Goal: Information Seeking & Learning: Learn about a topic

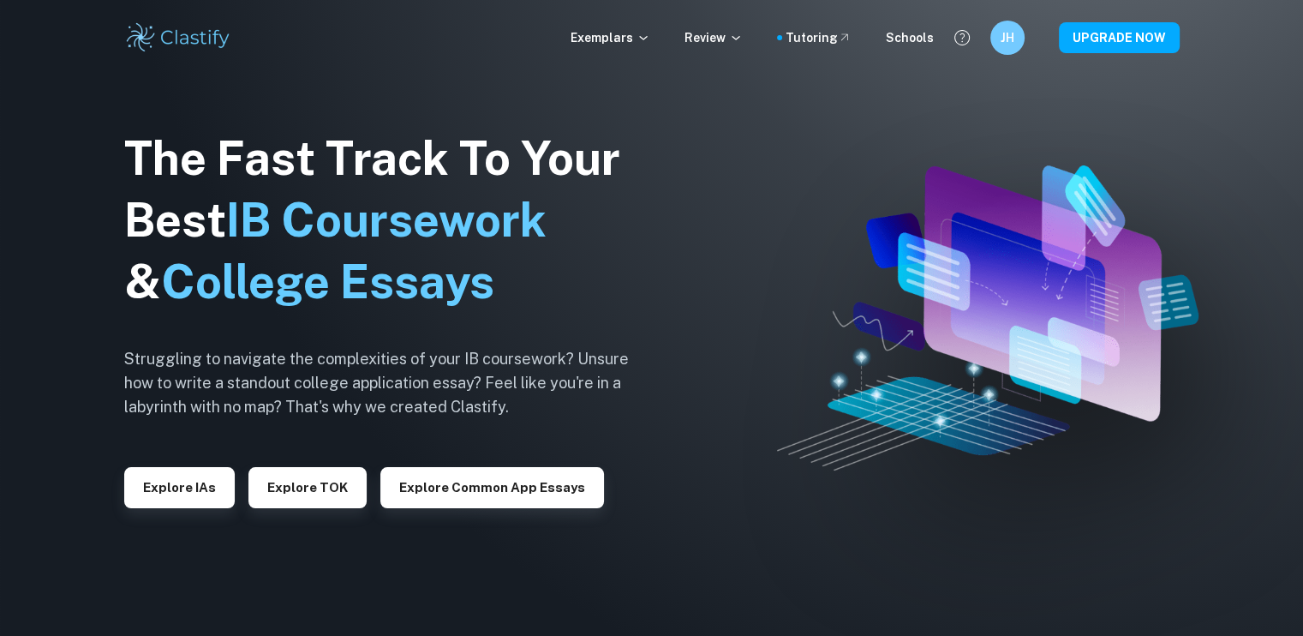
drag, startPoint x: 184, startPoint y: 496, endPoint x: 388, endPoint y: 9, distance: 528.4
click at [184, 496] on button "Explore IAs" at bounding box center [179, 487] width 111 height 41
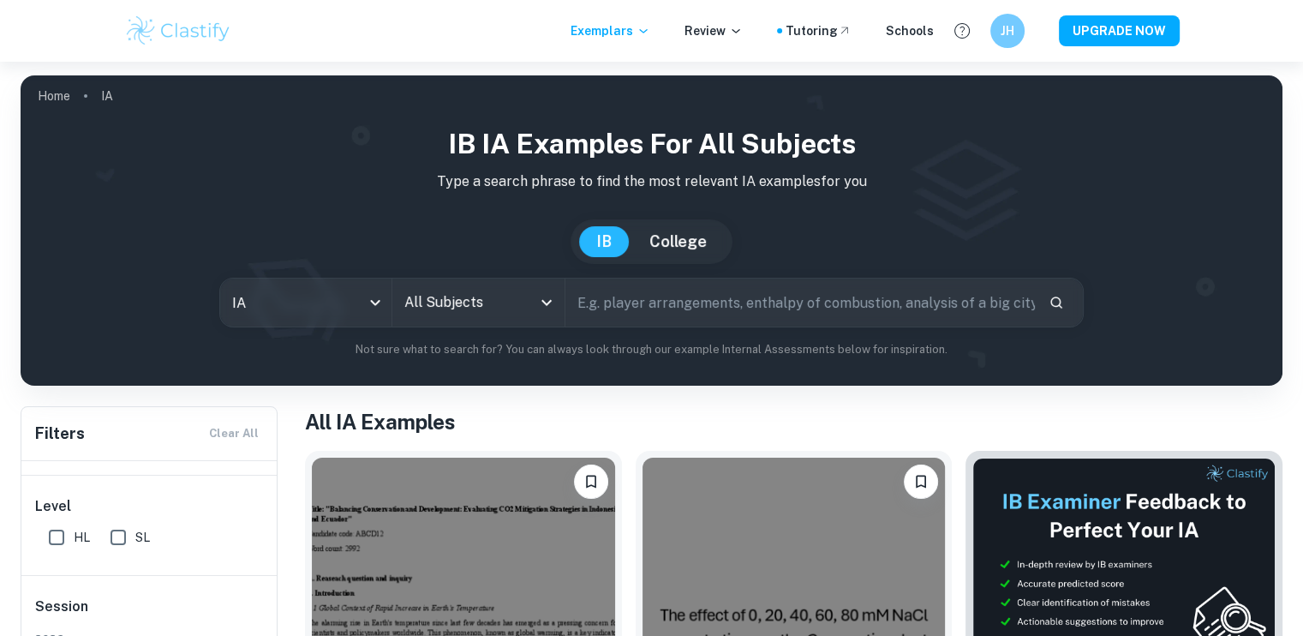
scroll to position [250, 0]
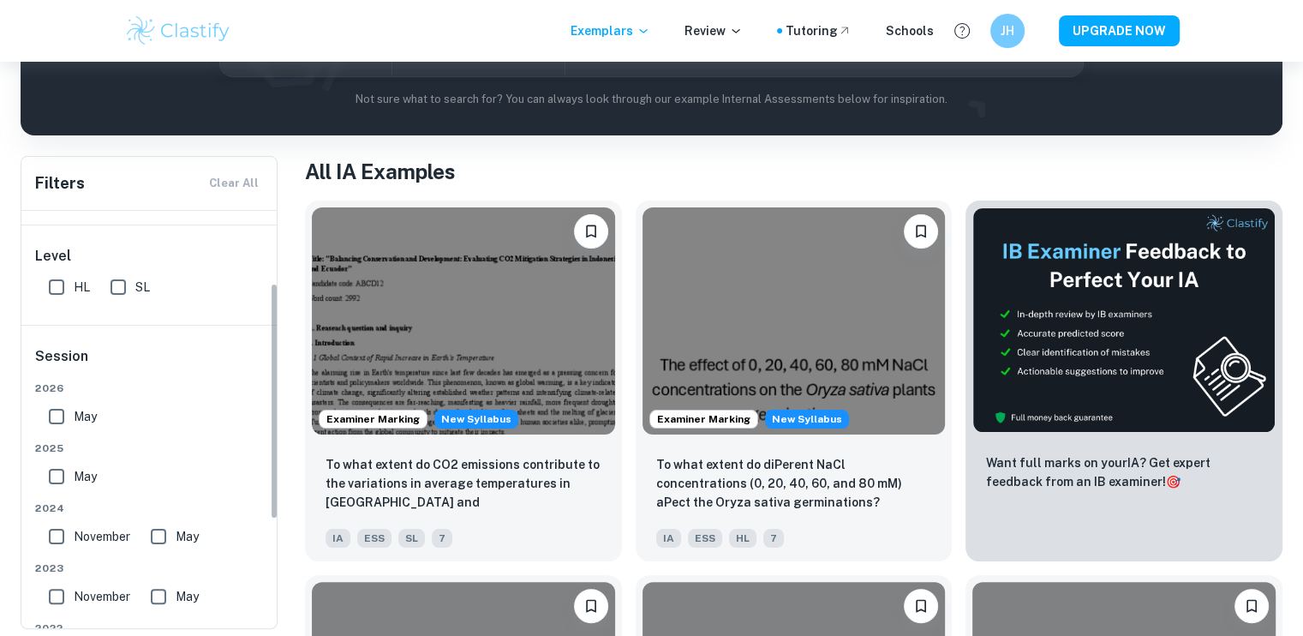
click at [99, 278] on div "HL" at bounding box center [73, 283] width 62 height 41
click at [117, 284] on input "SL" at bounding box center [118, 287] width 34 height 34
checkbox input "true"
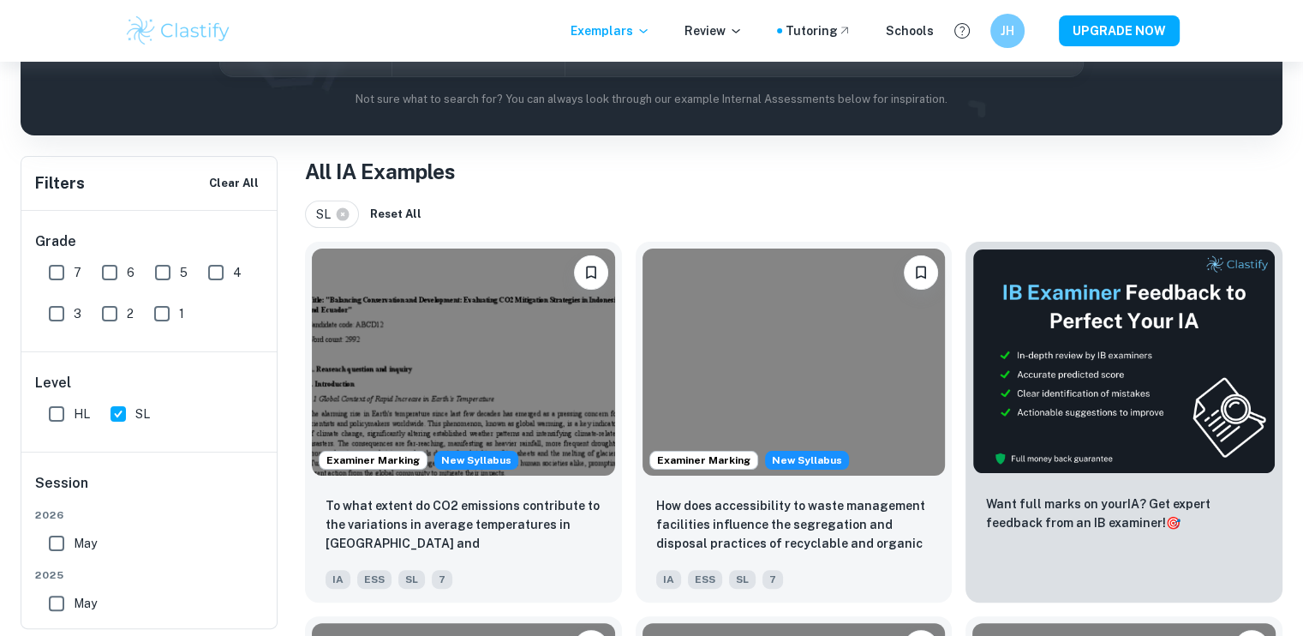
scroll to position [0, 0]
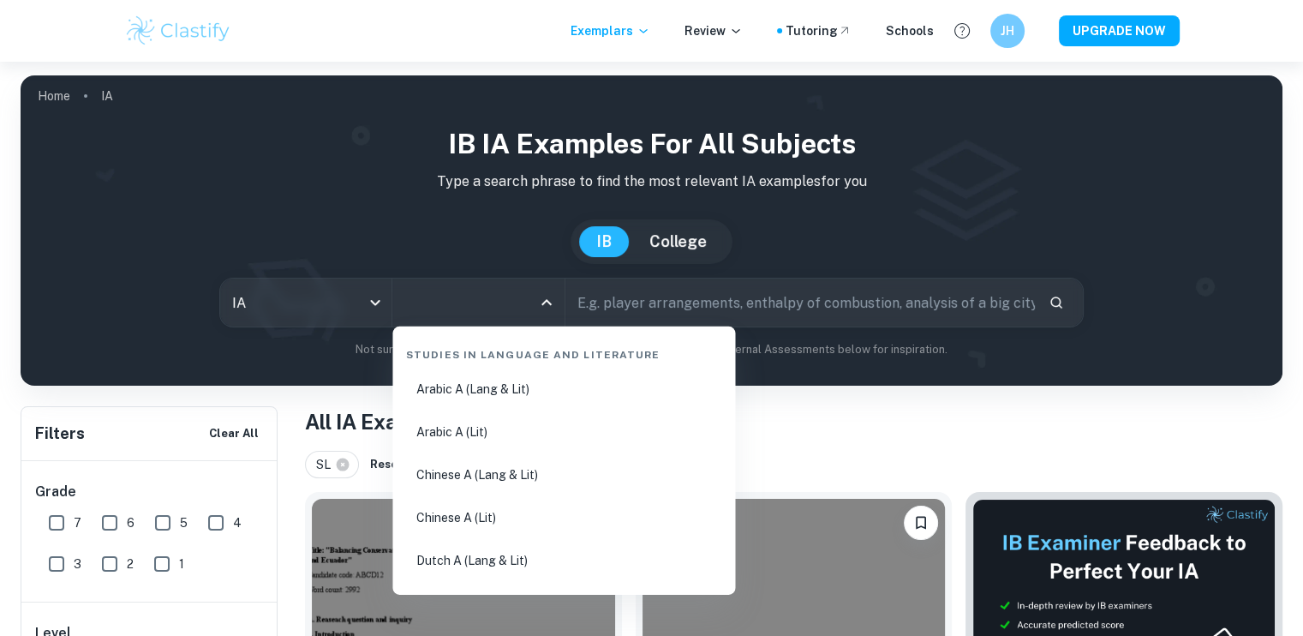
click at [481, 305] on input "All Subjects" at bounding box center [465, 302] width 130 height 33
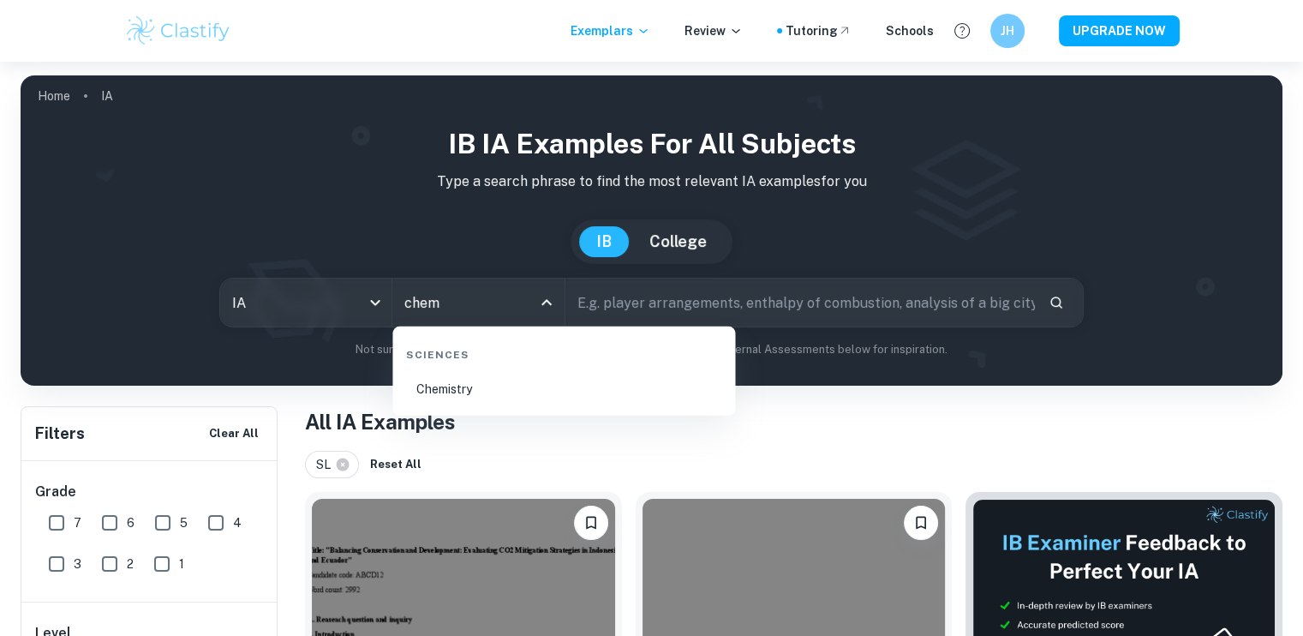
click at [439, 402] on li "Chemistry" at bounding box center [563, 388] width 329 height 39
type input "Chemistry"
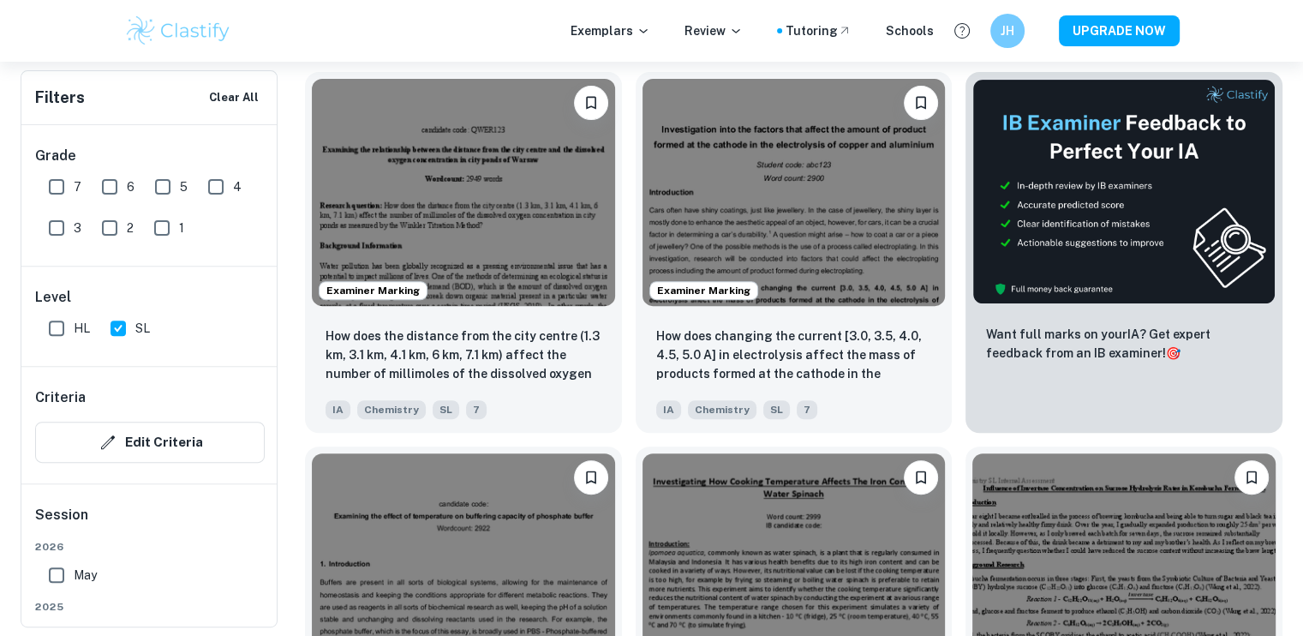
scroll to position [576, 0]
click at [895, 184] on img at bounding box center [794, 189] width 303 height 227
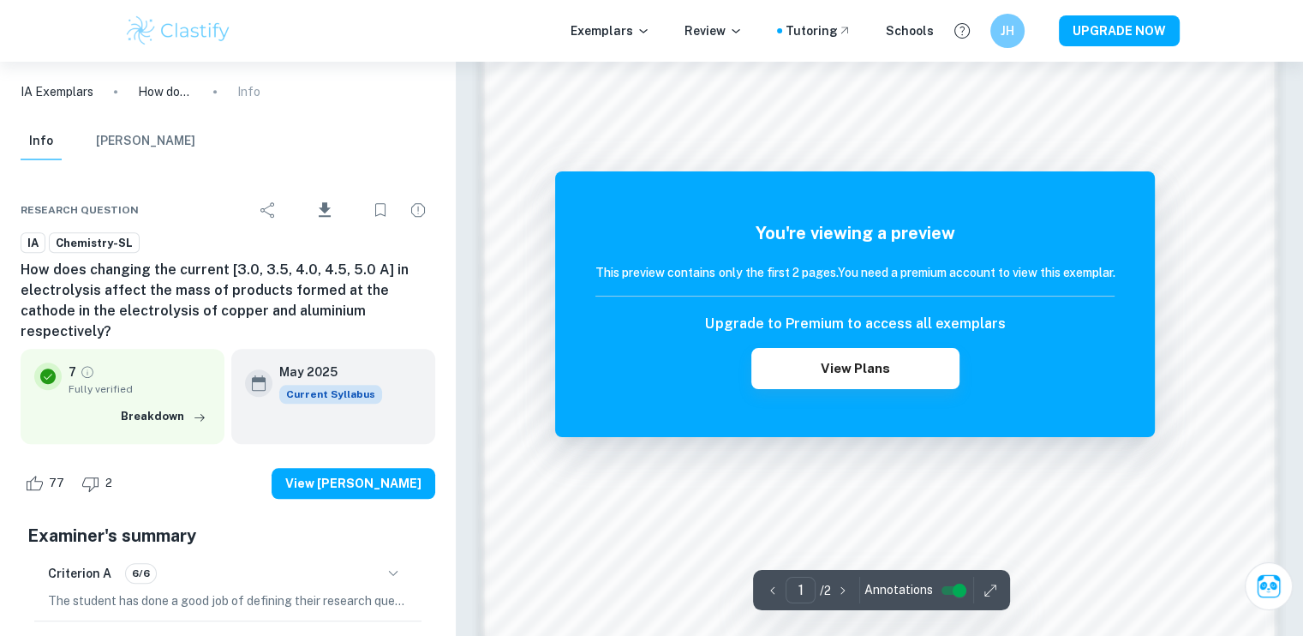
scroll to position [1661, 0]
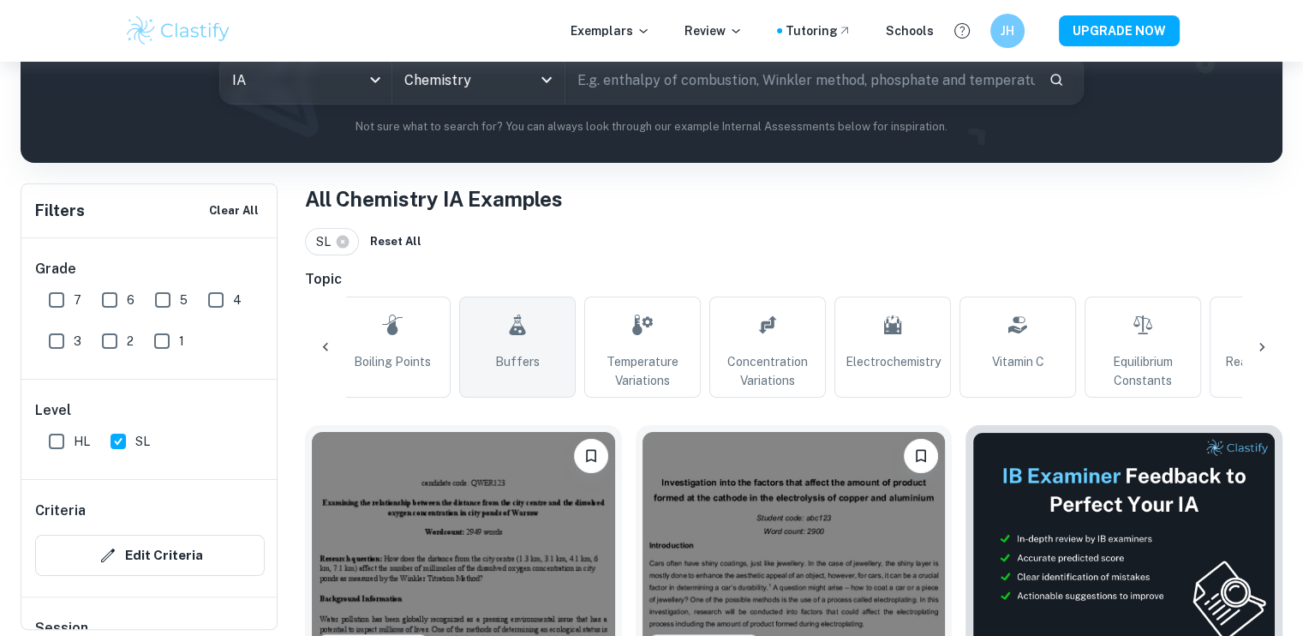
scroll to position [0, 272]
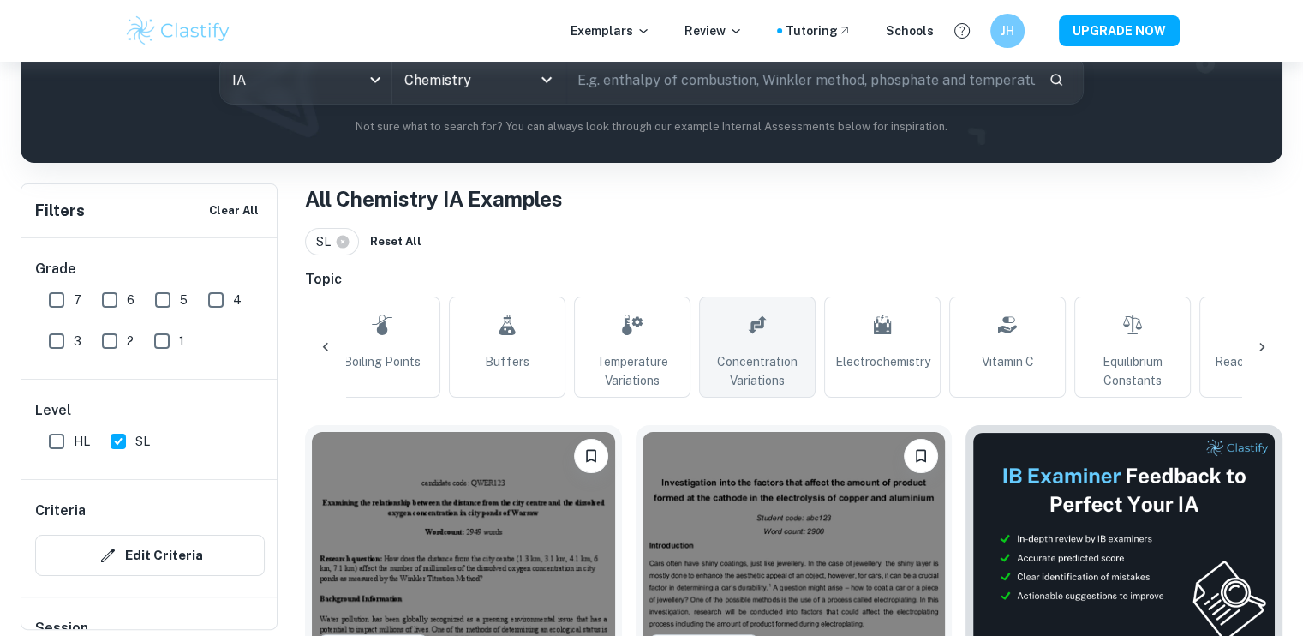
click at [739, 373] on span "Concentration Variations" at bounding box center [757, 371] width 101 height 38
type input "Concentration Variations"
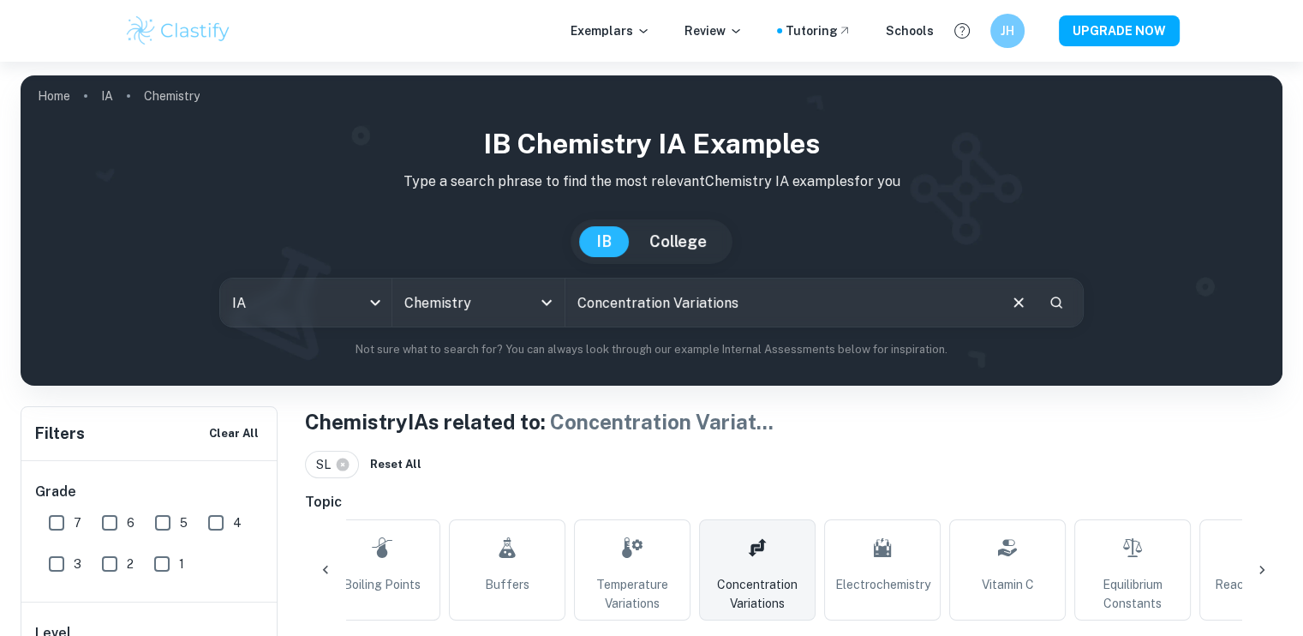
scroll to position [456, 0]
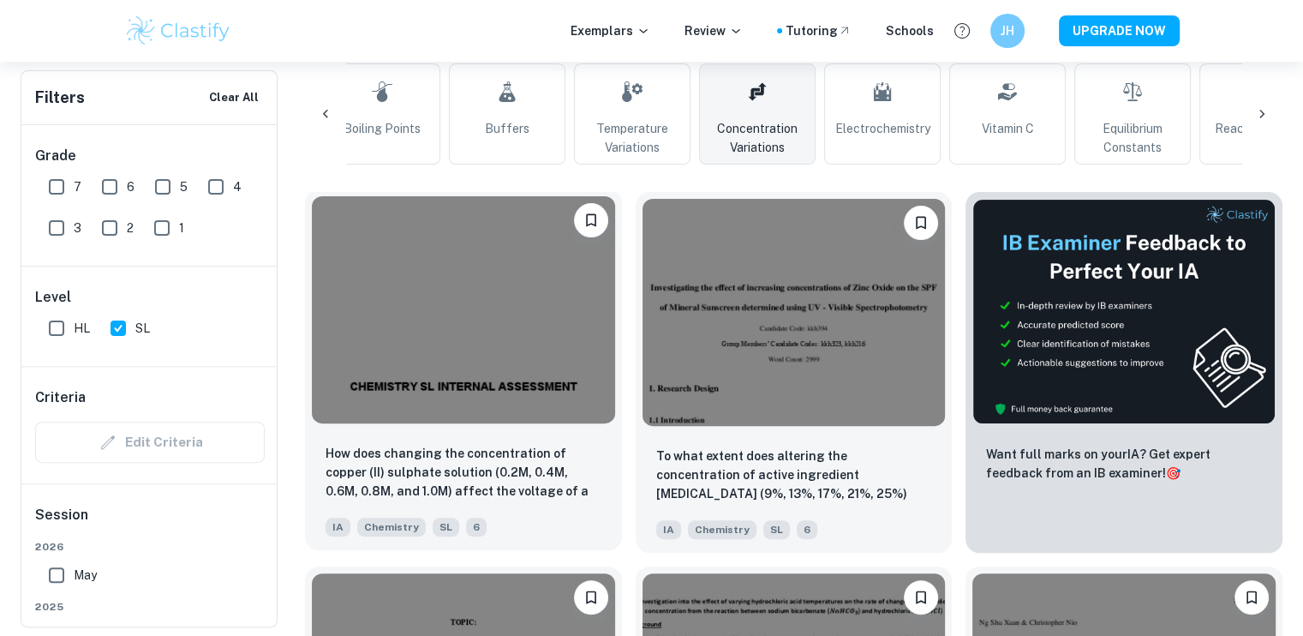
click at [494, 398] on img at bounding box center [463, 309] width 303 height 227
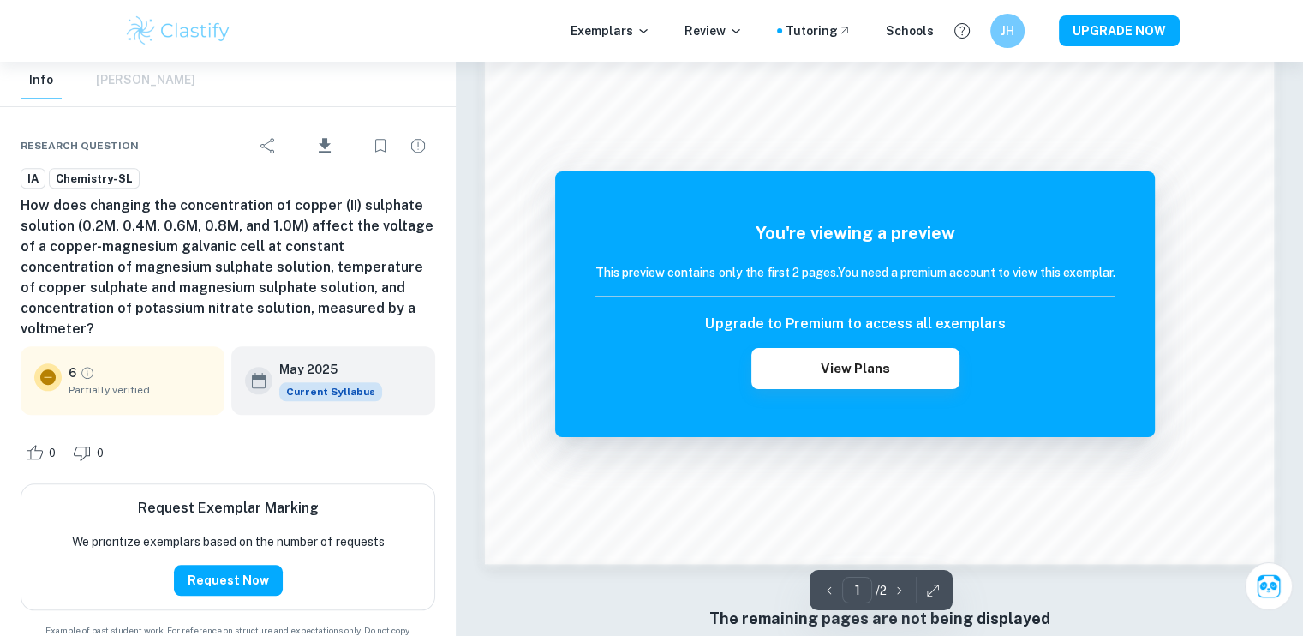
scroll to position [1764, 0]
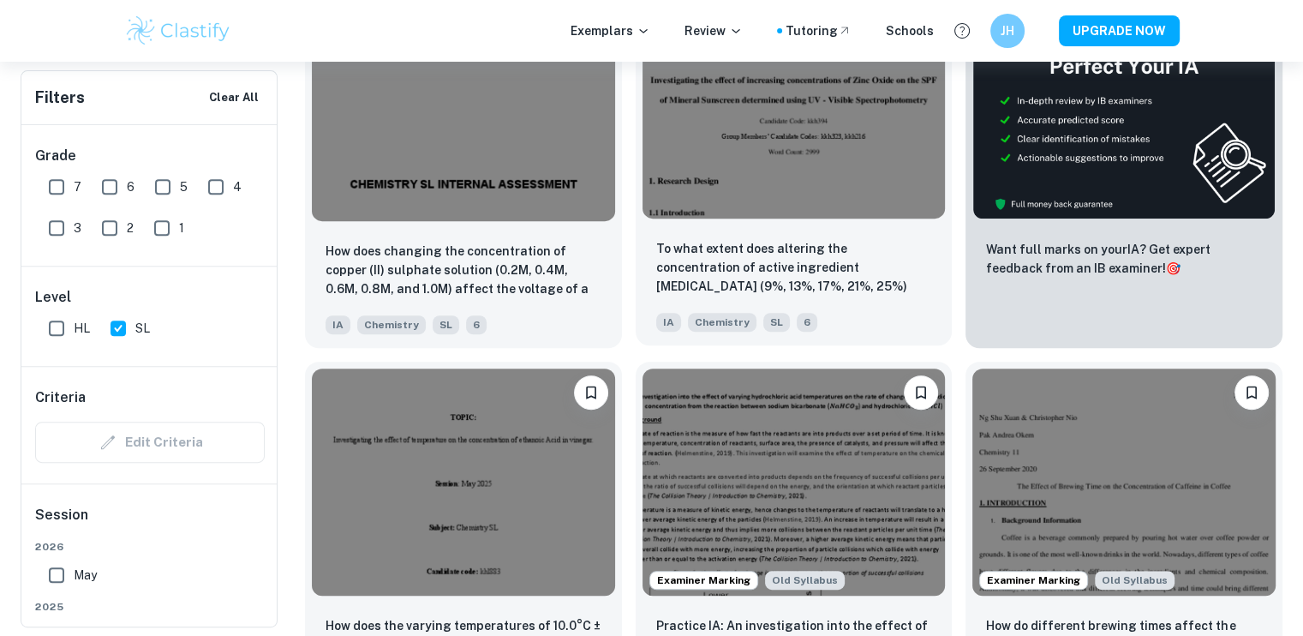
scroll to position [828, 0]
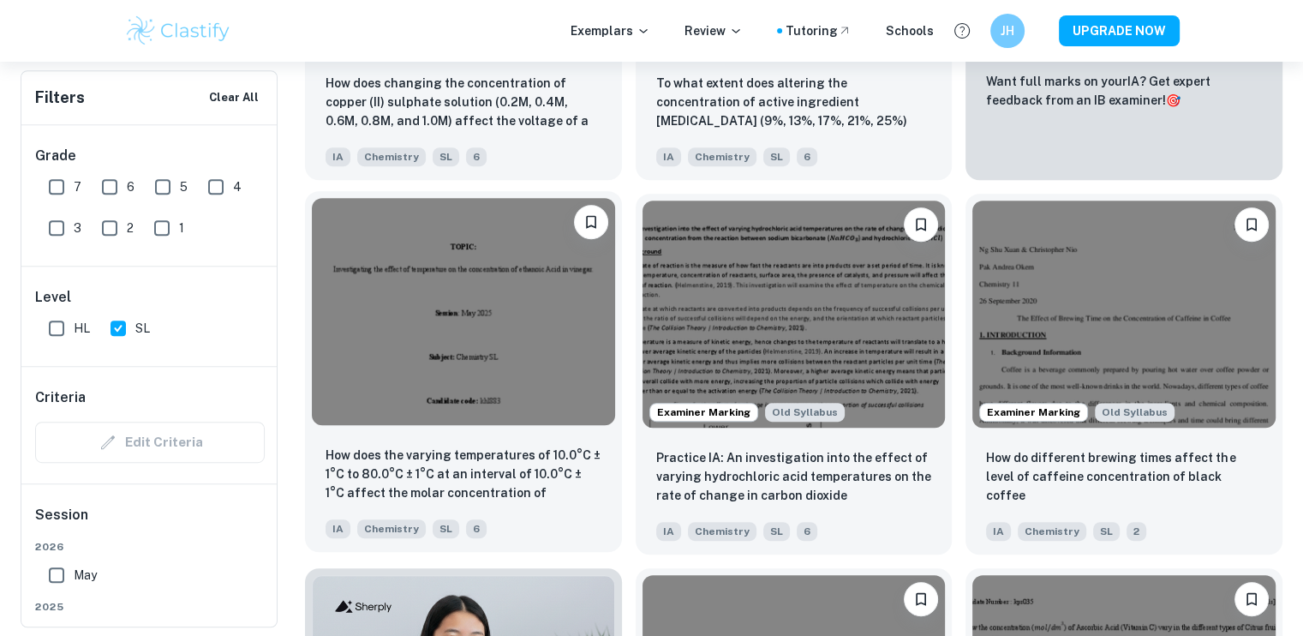
click at [538, 308] on img at bounding box center [463, 311] width 303 height 227
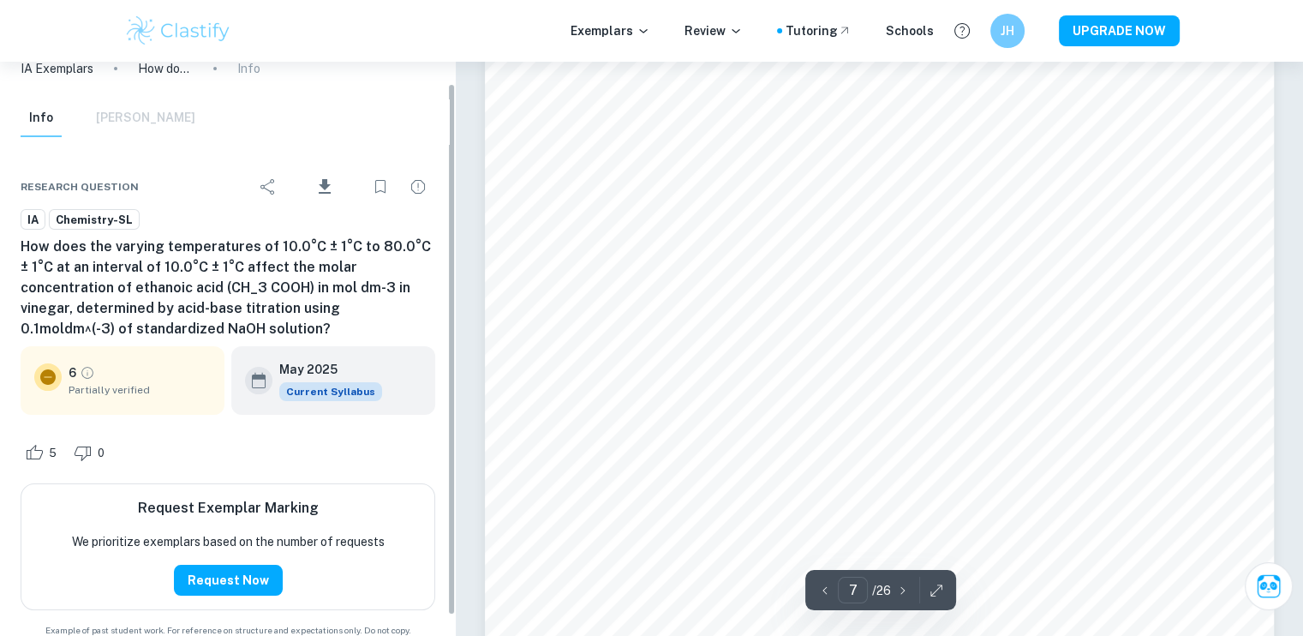
scroll to position [23, 0]
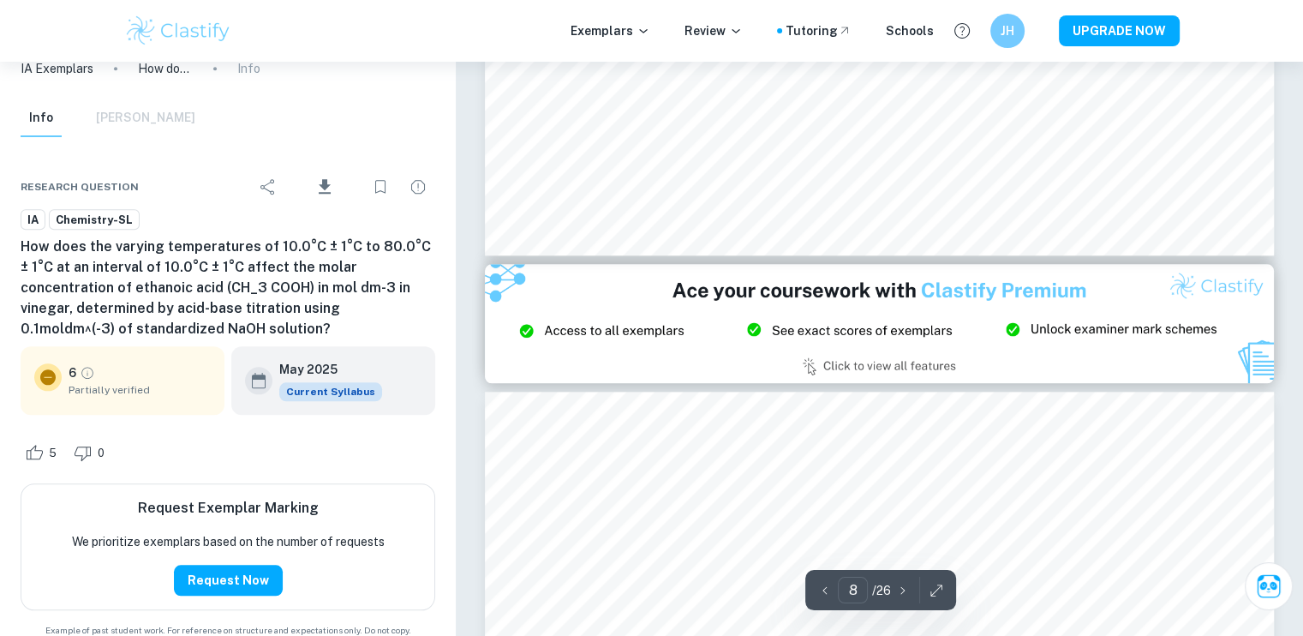
type input "9"
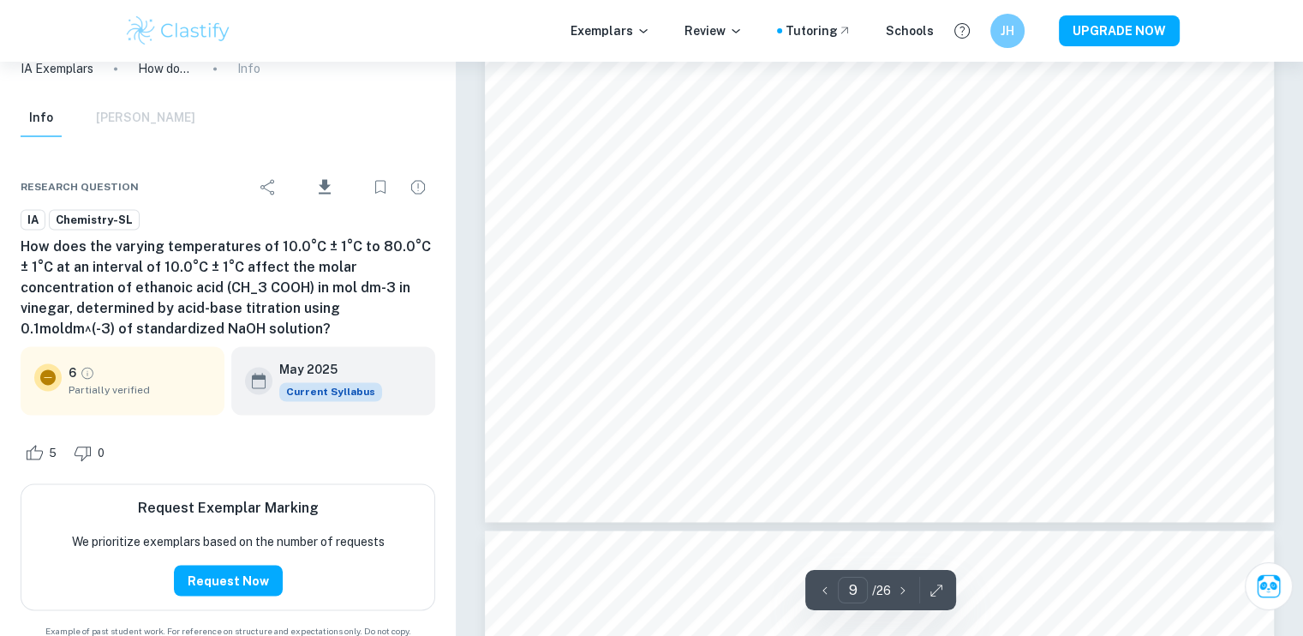
scroll to position [9362, 0]
